Goal: Information Seeking & Learning: Learn about a topic

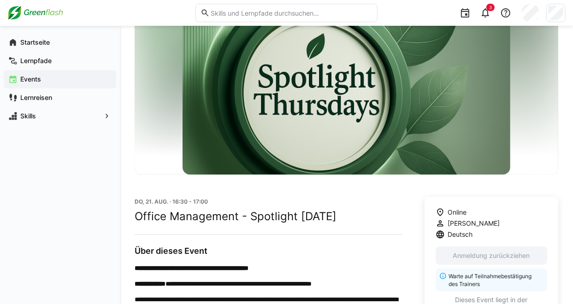
scroll to position [33, 0]
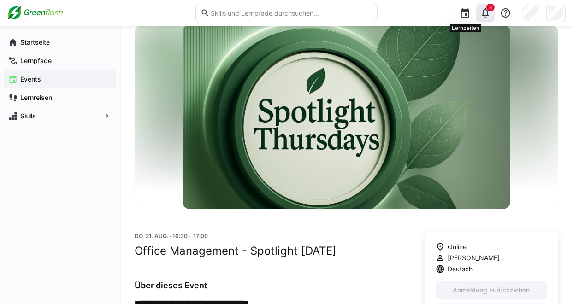
click at [488, 14] on eds-icon at bounding box center [485, 12] width 11 height 11
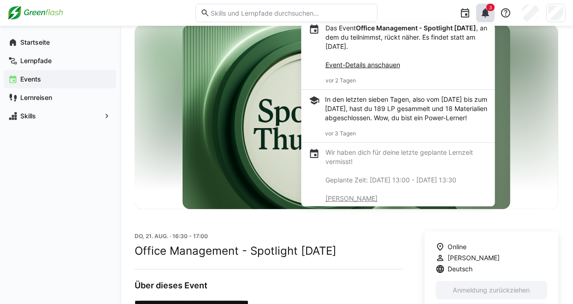
scroll to position [92, 0]
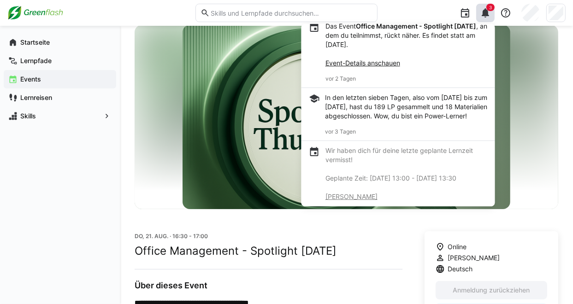
click at [549, 112] on div at bounding box center [346, 117] width 423 height 184
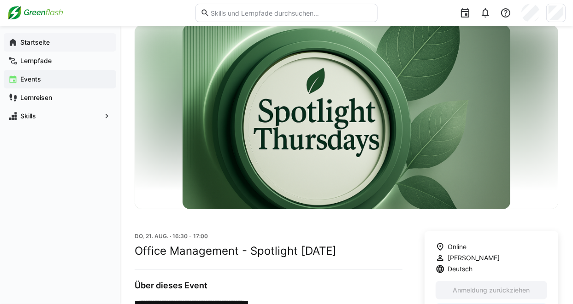
click at [55, 44] on span "Startseite" at bounding box center [65, 42] width 93 height 9
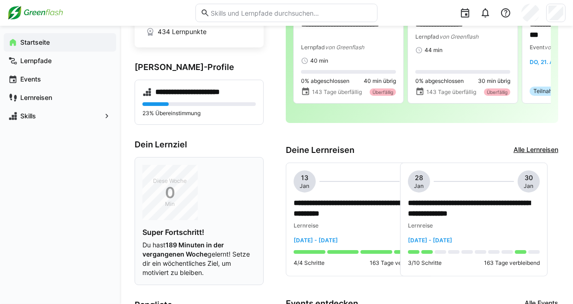
scroll to position [92, 0]
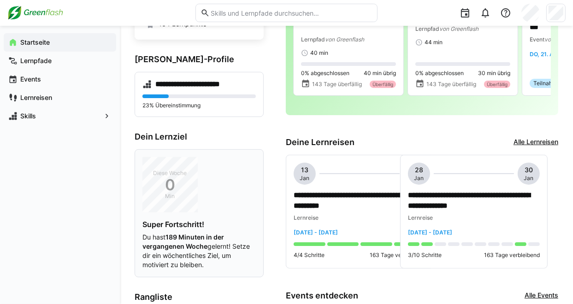
click at [192, 190] on div "Diese Woche 0 Min" at bounding box center [169, 184] width 55 height 55
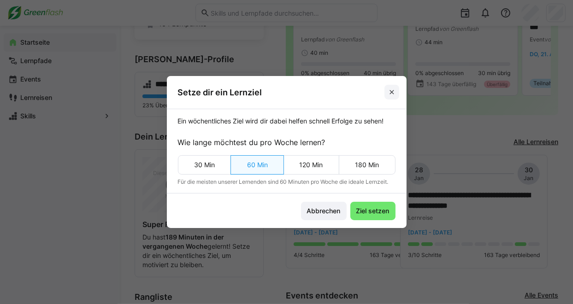
click at [394, 95] on eds-icon at bounding box center [391, 91] width 7 height 7
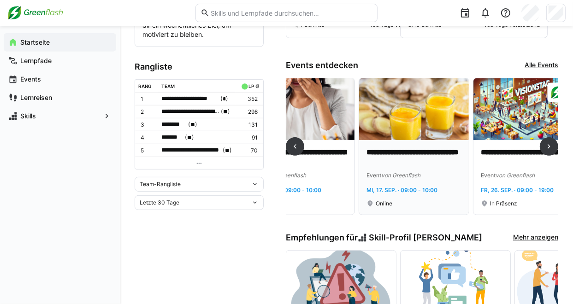
scroll to position [0, 0]
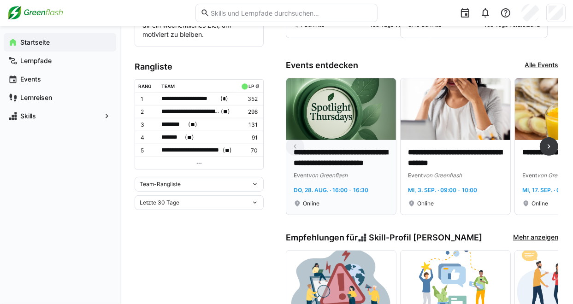
click at [344, 127] on img at bounding box center [341, 109] width 110 height 62
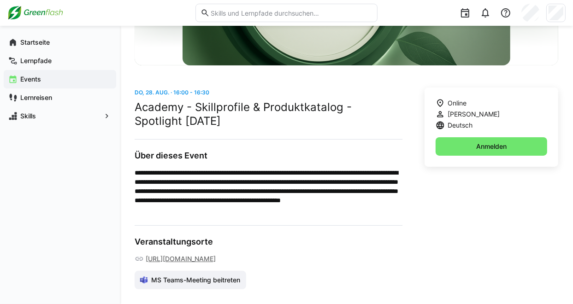
scroll to position [213, 0]
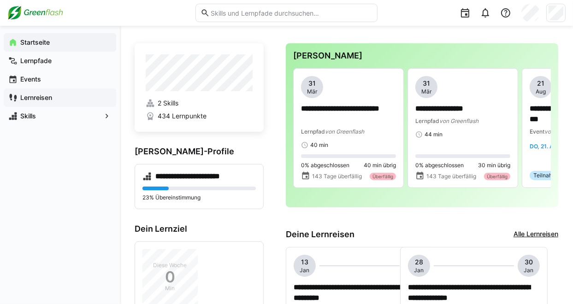
click at [0, 0] on app-navigation-label "Lernreisen" at bounding box center [0, 0] width 0 height 0
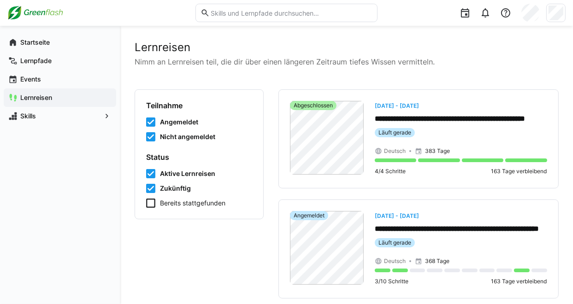
click at [186, 200] on span "Bereits stattgefunden" at bounding box center [192, 203] width 65 height 9
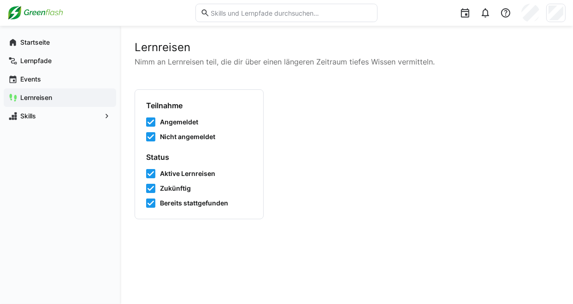
click at [184, 186] on span "Zukünftig" at bounding box center [175, 188] width 31 height 9
click at [186, 164] on form "Status Aktive Lernreisen Zukünftig Bereits stattgefunden" at bounding box center [199, 179] width 106 height 55
click at [184, 173] on span "Aktive Lernreisen" at bounding box center [187, 173] width 55 height 9
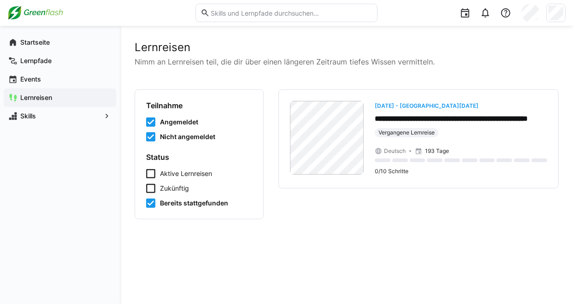
click at [183, 135] on span "Nicht angemeldet" at bounding box center [187, 136] width 55 height 9
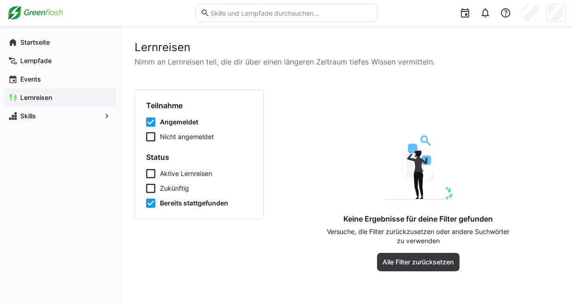
click at [188, 125] on span "Angemeldet" at bounding box center [179, 121] width 38 height 9
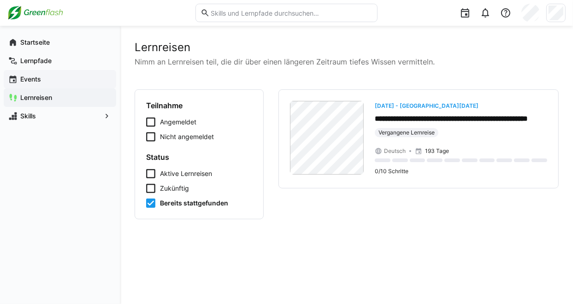
click at [58, 78] on span "Events" at bounding box center [65, 79] width 93 height 9
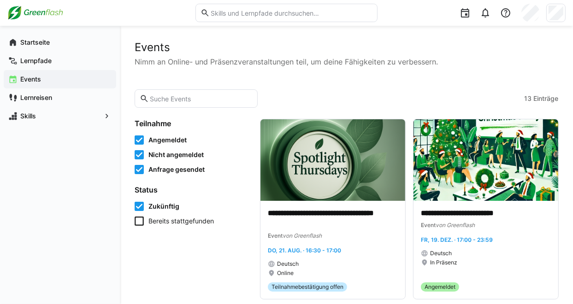
click at [176, 222] on span "Bereits stattgefunden" at bounding box center [180, 221] width 65 height 9
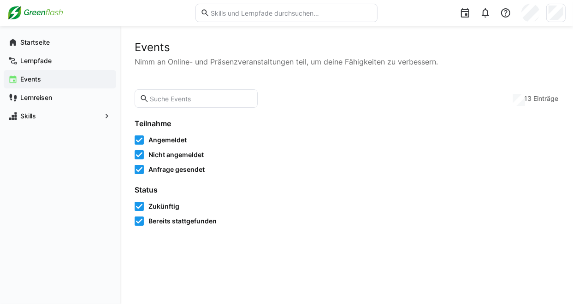
click at [170, 206] on span "Zukünftig" at bounding box center [163, 206] width 31 height 9
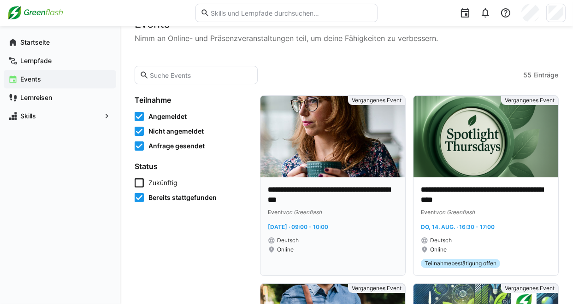
scroll to position [46, 0]
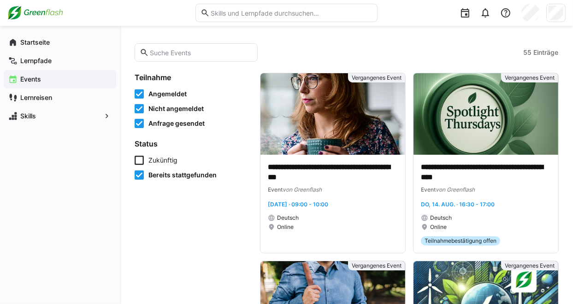
click at [149, 108] on span "Nicht angemeldet" at bounding box center [175, 108] width 55 height 9
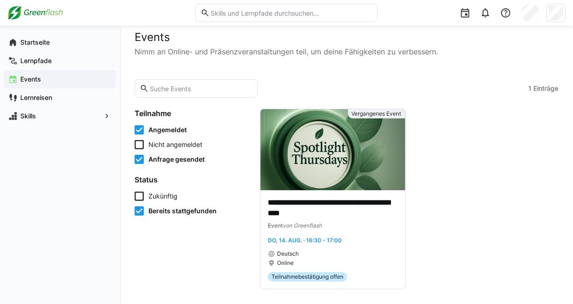
scroll to position [10, 0]
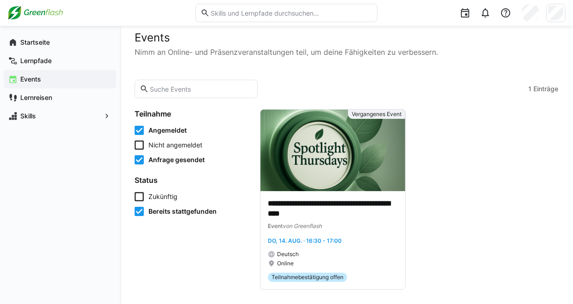
click at [188, 161] on span "Anfrage gesendet" at bounding box center [176, 159] width 56 height 9
click at [319, 171] on img at bounding box center [332, 151] width 145 height 82
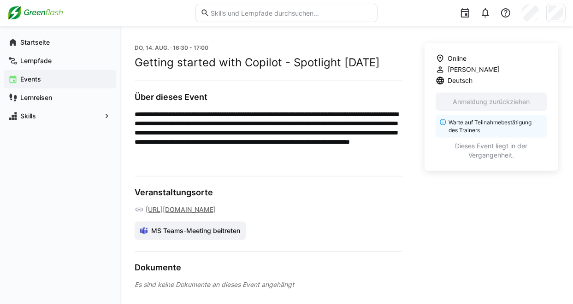
scroll to position [258, 0]
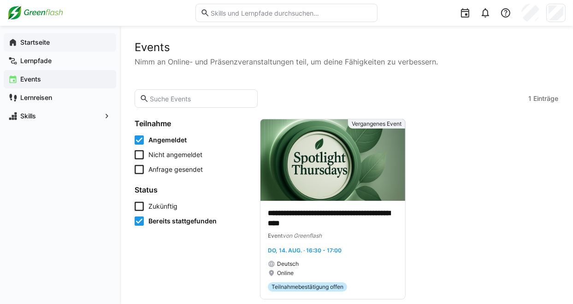
click at [70, 46] on span "Startseite" at bounding box center [65, 42] width 93 height 9
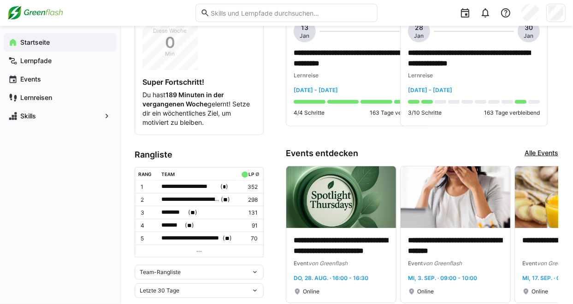
scroll to position [276, 0]
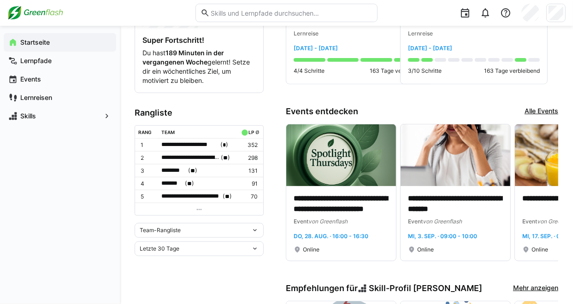
click at [222, 227] on div "Team-Rangliste" at bounding box center [195, 230] width 111 height 6
click at [203, 258] on div "Individuelle Rangliste" at bounding box center [199, 260] width 118 height 7
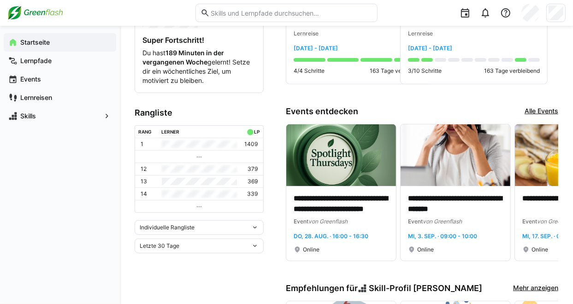
click at [208, 224] on div "Individuelle Rangliste" at bounding box center [195, 227] width 111 height 6
click at [204, 243] on div "Team-Rangliste" at bounding box center [199, 245] width 118 height 7
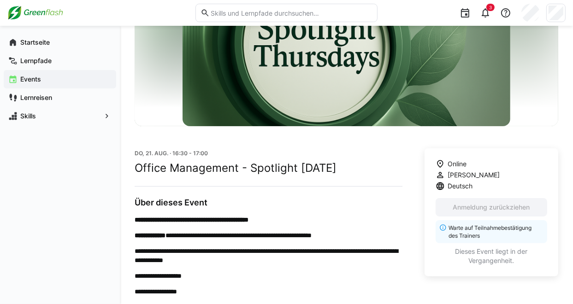
scroll to position [138, 0]
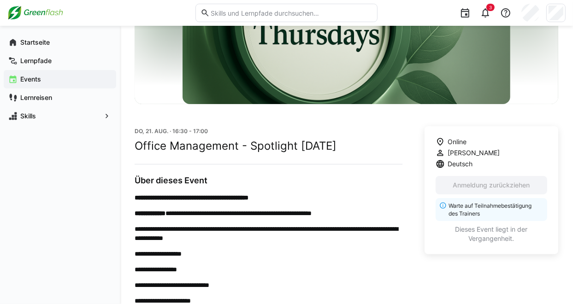
click at [440, 204] on eds-icon at bounding box center [442, 205] width 7 height 7
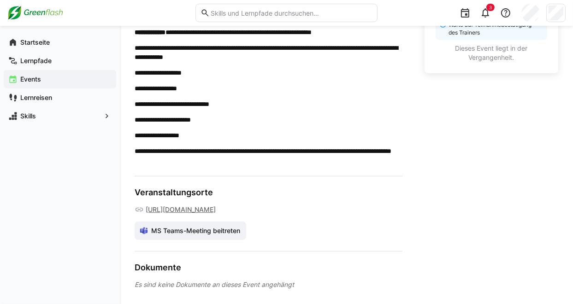
scroll to position [356, 0]
click at [216, 234] on span "MS Teams-Meeting beitreten" at bounding box center [196, 230] width 92 height 9
